Goal: Task Accomplishment & Management: Use online tool/utility

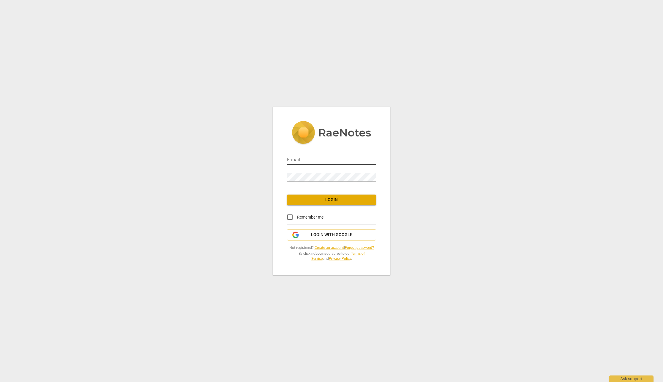
click at [302, 158] on input "email" at bounding box center [331, 160] width 89 height 9
type input "[PERSON_NAME][EMAIL_ADDRESS][DOMAIN_NAME]"
click at [291, 218] on input "Remember me" at bounding box center [290, 217] width 14 height 14
checkbox input "true"
click at [313, 199] on span "Login" at bounding box center [332, 200] width 80 height 6
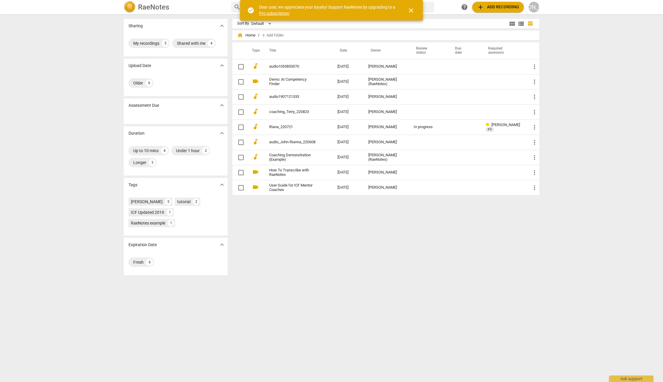
click at [413, 10] on span "close" at bounding box center [410, 10] width 7 height 7
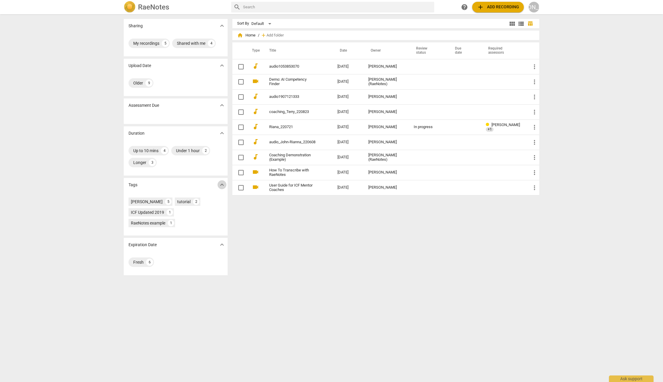
click at [222, 185] on span "expand_more" at bounding box center [221, 184] width 7 height 7
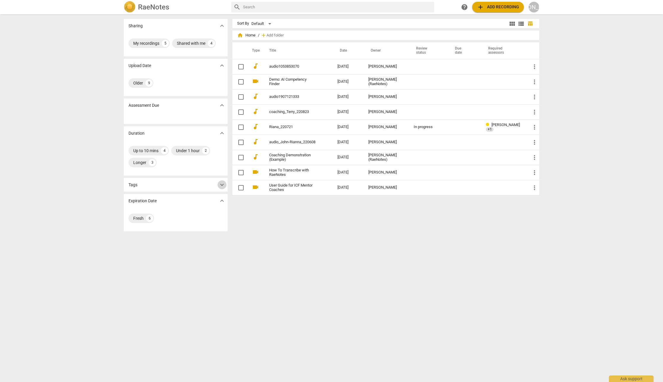
click at [222, 185] on span "expand_more" at bounding box center [221, 184] width 7 height 7
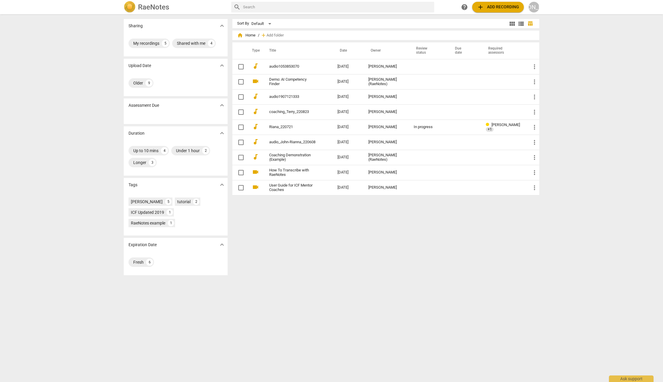
click at [162, 7] on h2 "RaeNotes" at bounding box center [153, 7] width 31 height 8
click at [191, 41] on div "Shared with me" at bounding box center [191, 43] width 28 height 6
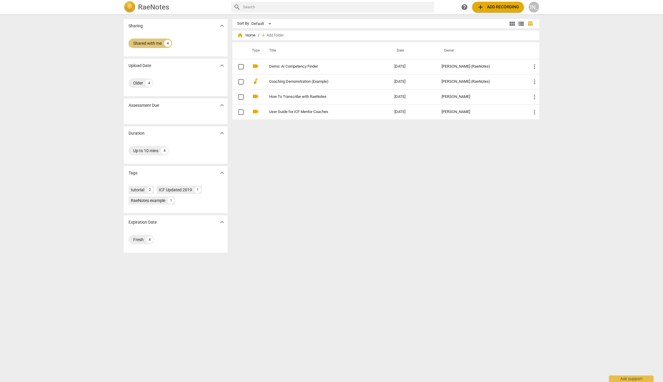
click at [160, 42] on div "Shared with me" at bounding box center [147, 43] width 28 height 6
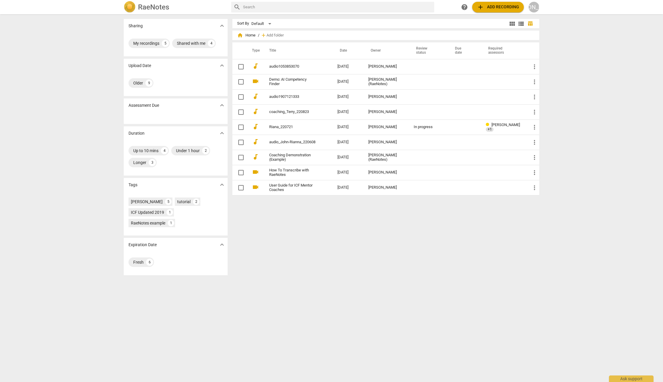
click at [144, 8] on h2 "RaeNotes" at bounding box center [153, 7] width 31 height 8
click at [463, 5] on span "help" at bounding box center [464, 7] width 7 height 7
click at [353, 59] on td "[DATE]" at bounding box center [348, 66] width 31 height 15
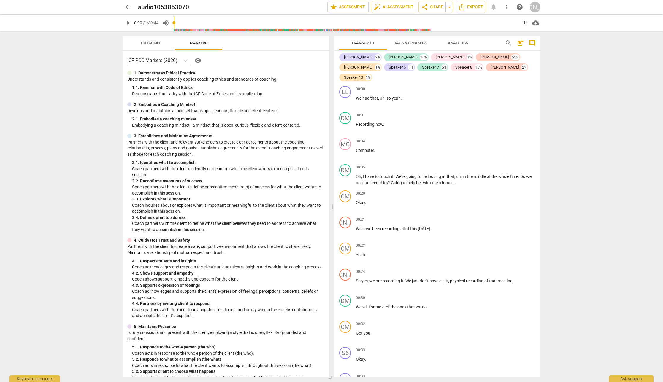
click at [145, 43] on span "Outcomes" at bounding box center [151, 43] width 20 height 4
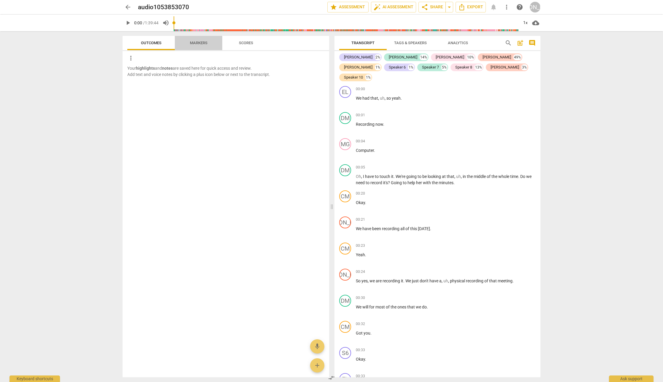
click at [192, 43] on span "Markers" at bounding box center [199, 43] width 18 height 4
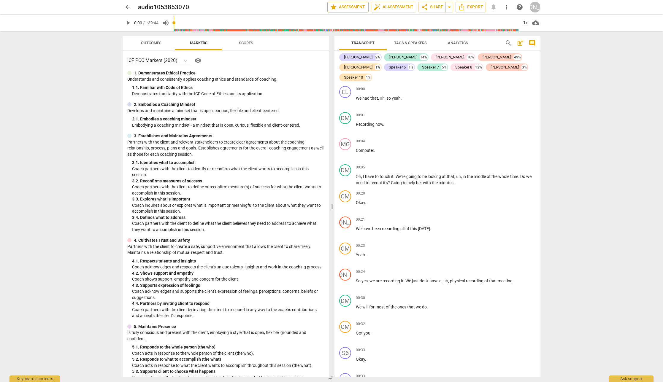
click at [360, 8] on span "star Assessment" at bounding box center [348, 7] width 36 height 7
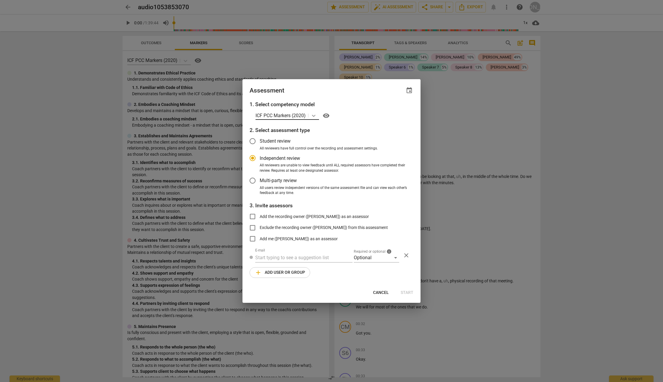
click at [315, 115] on icon at bounding box center [314, 116] width 6 height 6
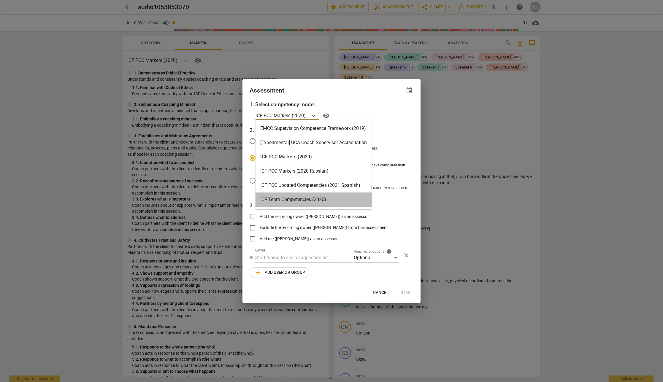
click at [320, 204] on div "ICF Team Competencies (2020)" at bounding box center [314, 200] width 116 height 14
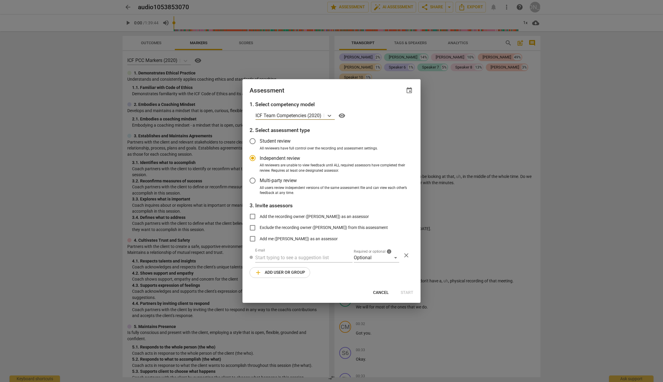
radio input "false"
click at [267, 141] on span "Student review" at bounding box center [275, 141] width 31 height 7
click at [260, 141] on input "Student review" at bounding box center [252, 141] width 14 height 14
click at [205, 195] on div at bounding box center [331, 191] width 663 height 382
radio input "false"
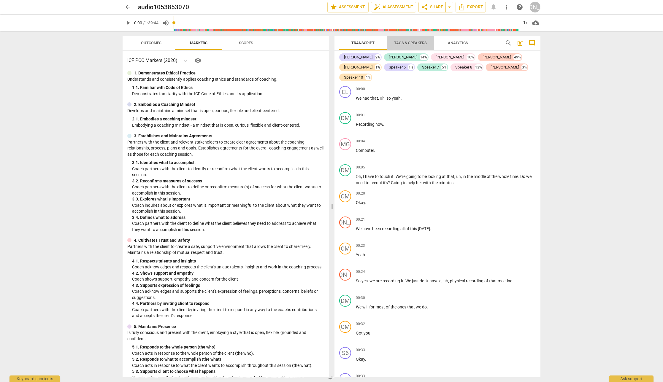
click at [398, 40] on span "Tags & Speakers" at bounding box center [410, 43] width 47 height 8
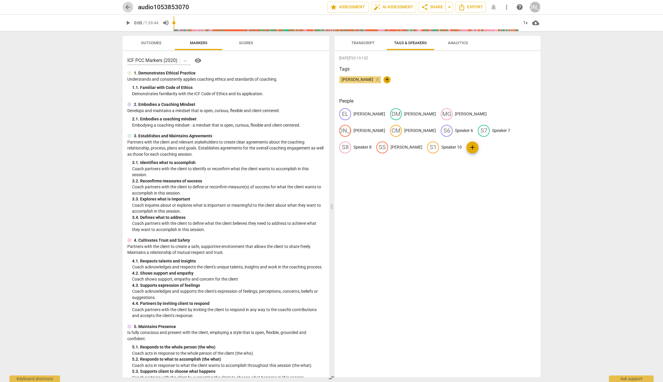
click at [126, 4] on span "arrow_back" at bounding box center [127, 7] width 7 height 7
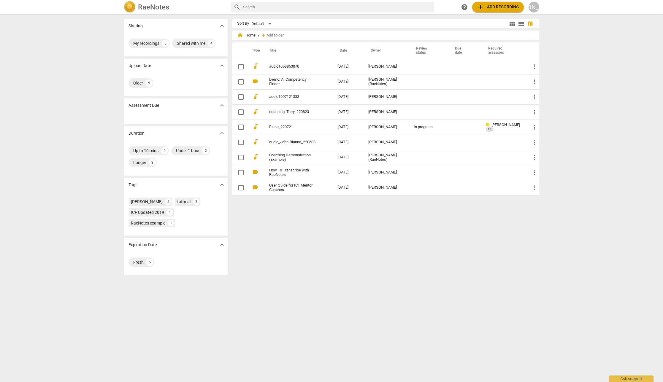
click at [400, 248] on div "Sort By Default view_module view_list table_chart home Home / add Add folder Ty…" at bounding box center [388, 198] width 312 height 359
